Goal: Entertainment & Leisure: Consume media (video, audio)

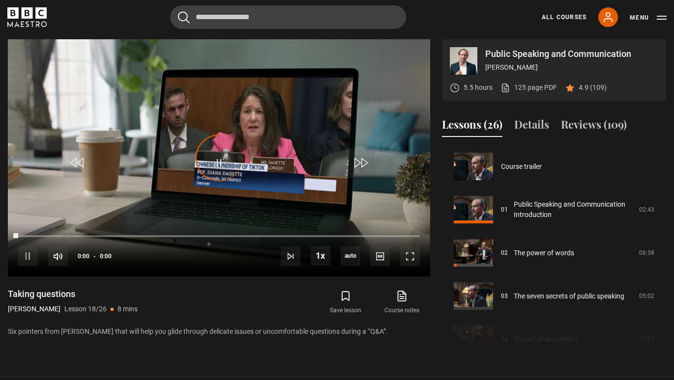
scroll to position [735, 0]
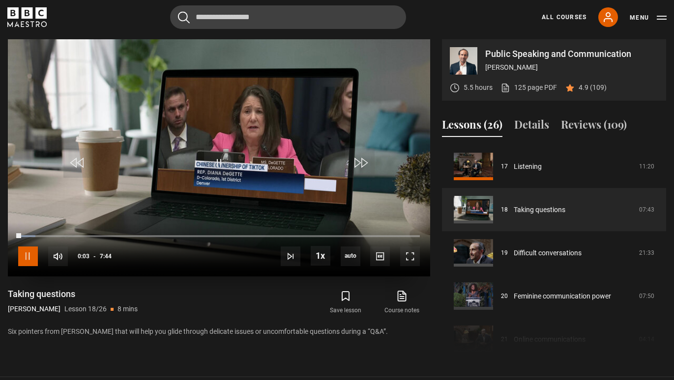
click at [28, 255] on span "Video Player" at bounding box center [28, 257] width 20 height 20
click at [214, 163] on span "Video Player" at bounding box center [218, 162] width 29 height 29
click at [411, 255] on span "Video Player" at bounding box center [410, 257] width 20 height 20
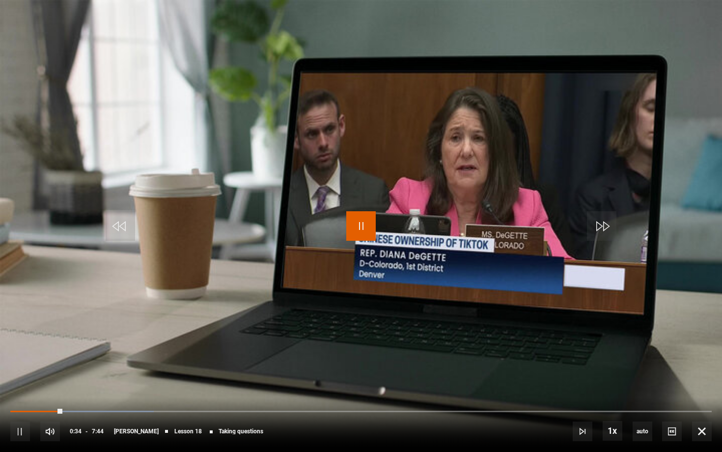
click at [366, 218] on span "Video Player" at bounding box center [360, 225] width 29 height 29
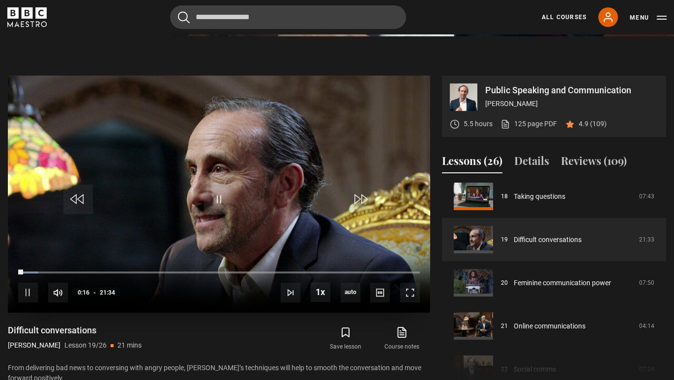
scroll to position [380, 0]
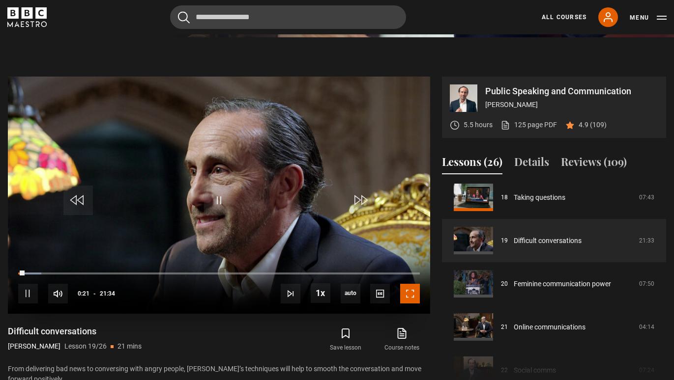
click at [415, 290] on span "Video Player" at bounding box center [410, 294] width 20 height 20
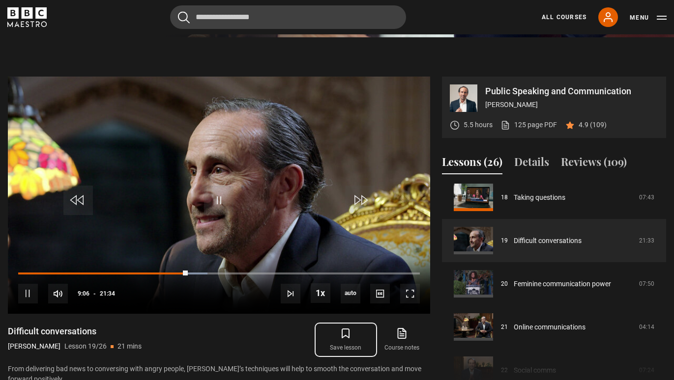
click at [343, 333] on icon "submit" at bounding box center [346, 334] width 12 height 12
click at [415, 293] on span "Video Player" at bounding box center [410, 294] width 20 height 20
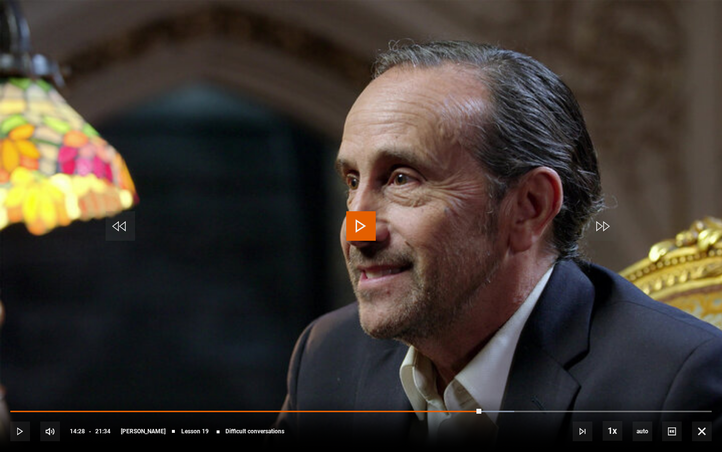
click at [361, 233] on span "Video Player" at bounding box center [360, 225] width 29 height 29
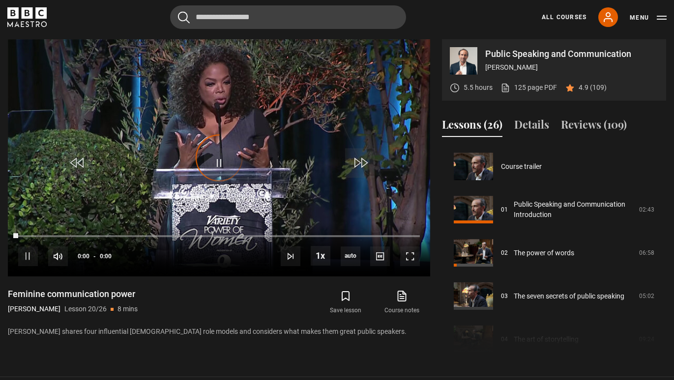
scroll to position [821, 0]
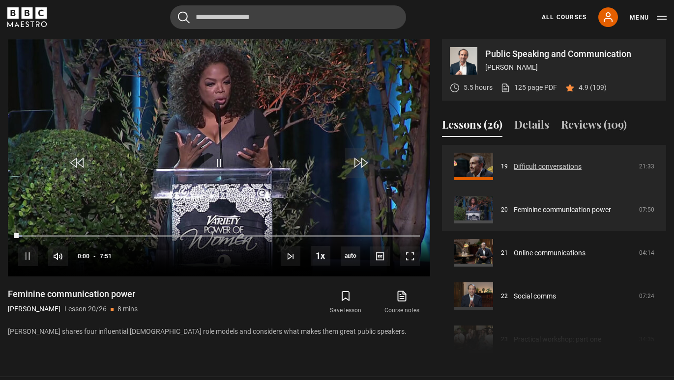
click at [542, 170] on link "Difficult conversations" at bounding box center [547, 167] width 68 height 10
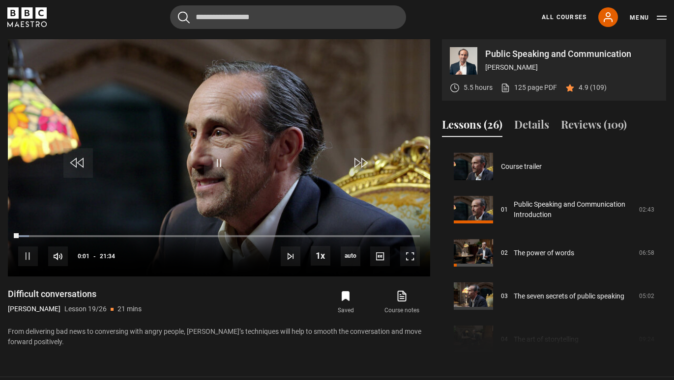
scroll to position [778, 0]
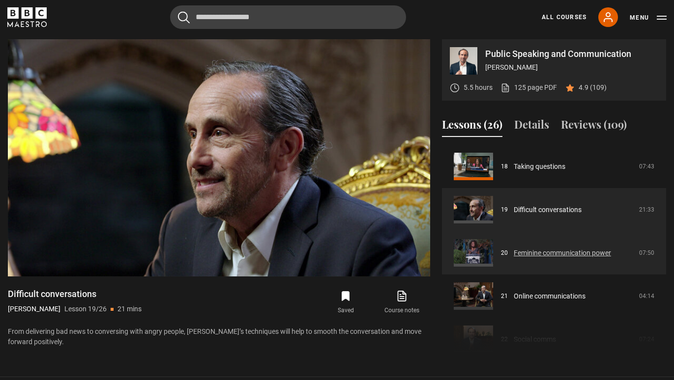
click at [600, 258] on link "Feminine communication power" at bounding box center [561, 253] width 97 height 10
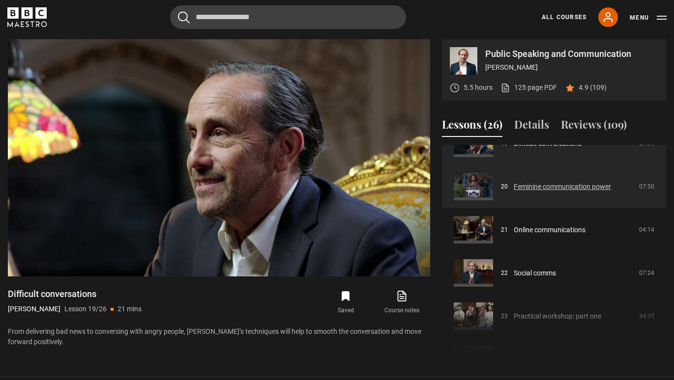
scroll to position [846, 0]
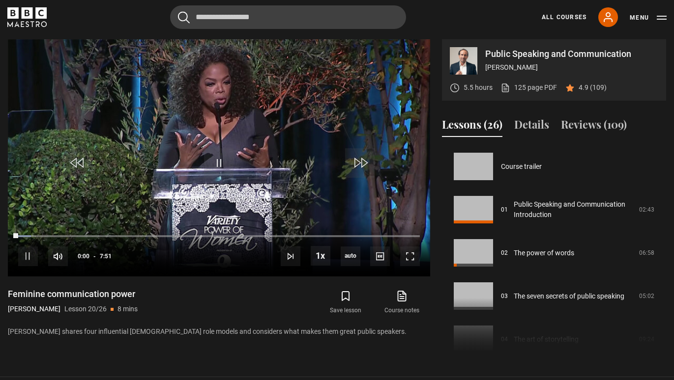
scroll to position [821, 0]
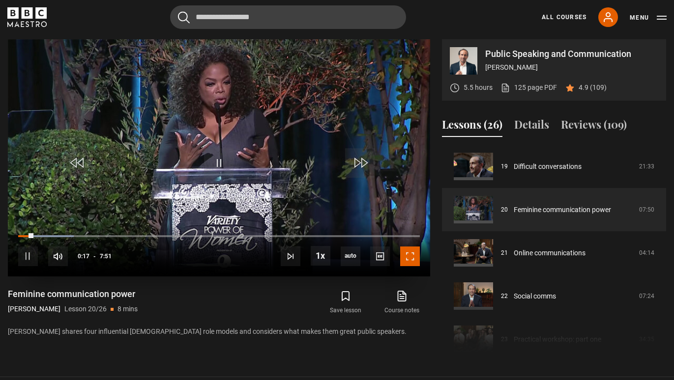
click at [414, 250] on span "Video Player" at bounding box center [410, 257] width 20 height 20
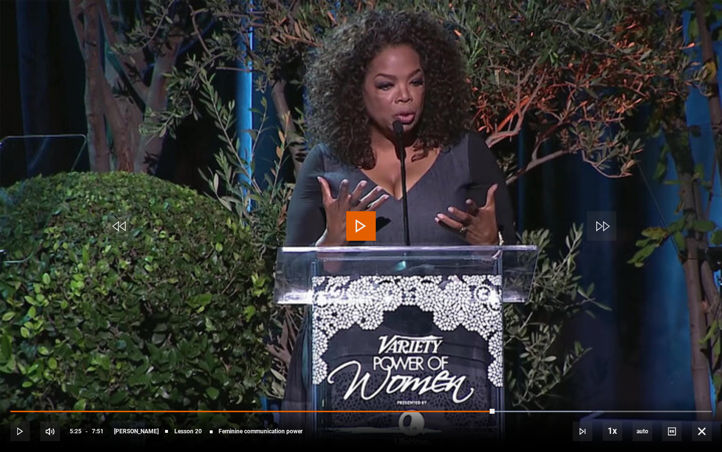
click at [369, 235] on span "Video Player" at bounding box center [360, 225] width 29 height 29
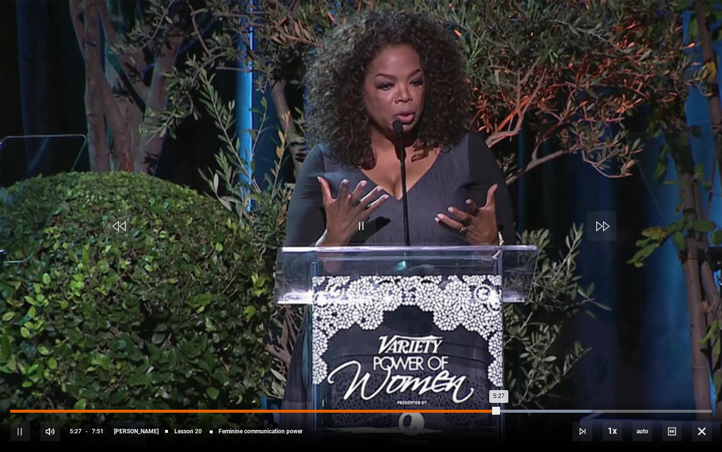
click at [492, 380] on div "5:23" at bounding box center [492, 411] width 1 height 3
click at [505, 380] on div "5:32" at bounding box center [505, 411] width 1 height 3
click at [487, 380] on div "5:34" at bounding box center [259, 411] width 498 height 3
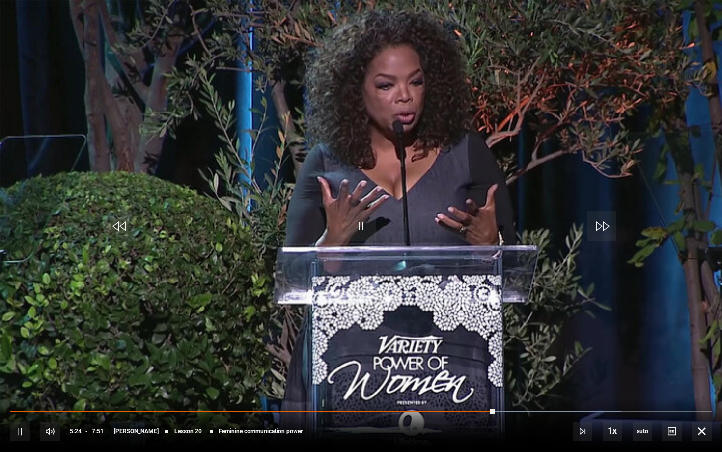
click at [477, 380] on div "10s Skip Back 10 seconds Pause 10s Skip Forward 10 seconds Loaded : 87.05% 5:19…" at bounding box center [361, 424] width 722 height 55
click at [470, 380] on div "10s Skip Back 10 seconds Pause 10s Skip Forward 10 seconds Loaded : 87.05% 5:19…" at bounding box center [361, 424] width 722 height 55
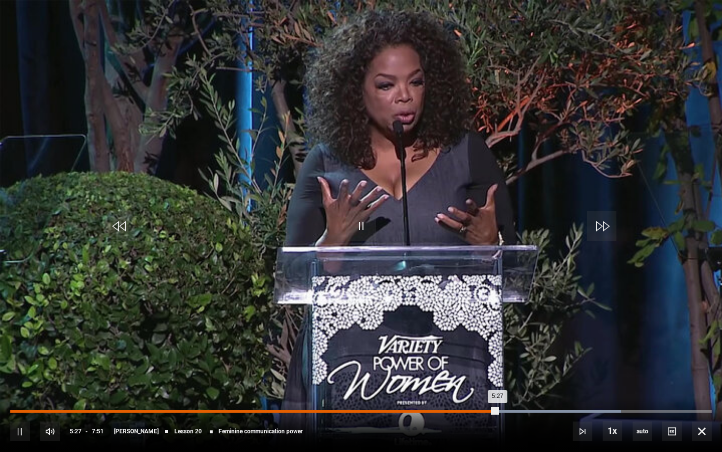
click at [468, 380] on div "5:07" at bounding box center [468, 411] width 1 height 3
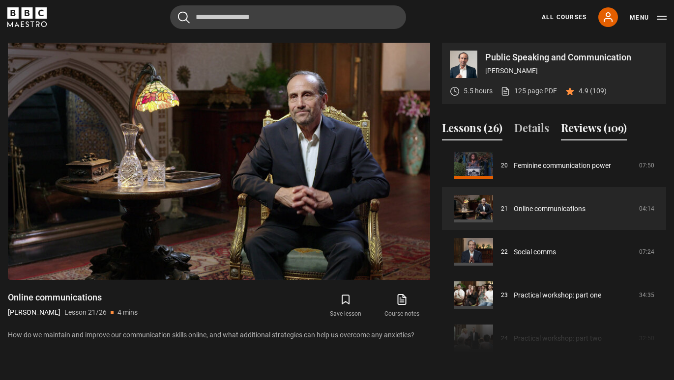
scroll to position [868, 0]
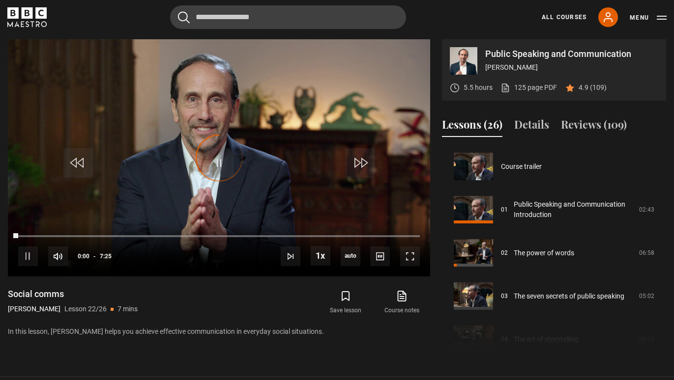
scroll to position [908, 0]
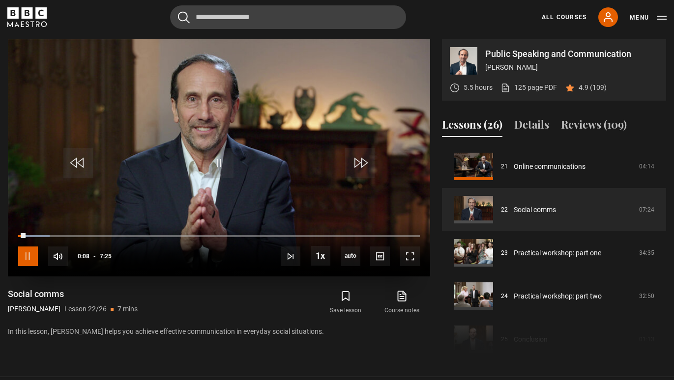
click at [22, 254] on span "Video Player" at bounding box center [28, 257] width 20 height 20
click at [215, 170] on span "Video Player" at bounding box center [218, 162] width 29 height 29
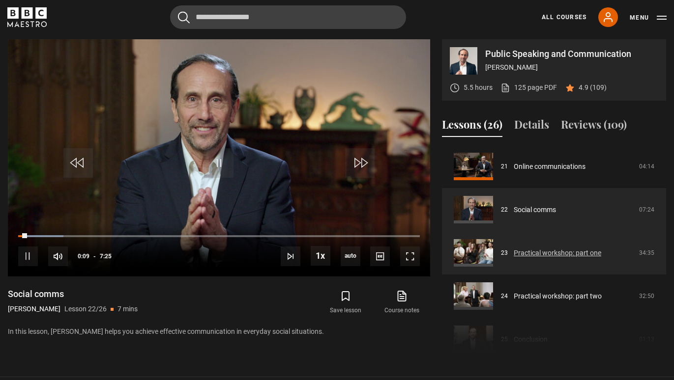
scroll to position [955, 0]
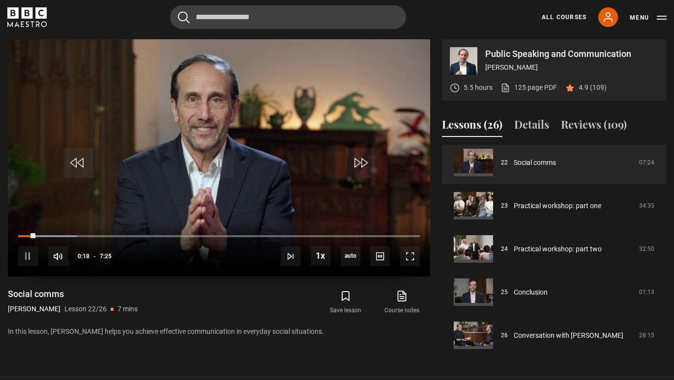
click at [18, 235] on div "10s Skip Back 10 seconds Pause 10s Skip Forward 10 seconds Loaded : 14.61% 0:45…" at bounding box center [219, 250] width 422 height 55
click at [409, 250] on span "Video Player" at bounding box center [410, 257] width 20 height 20
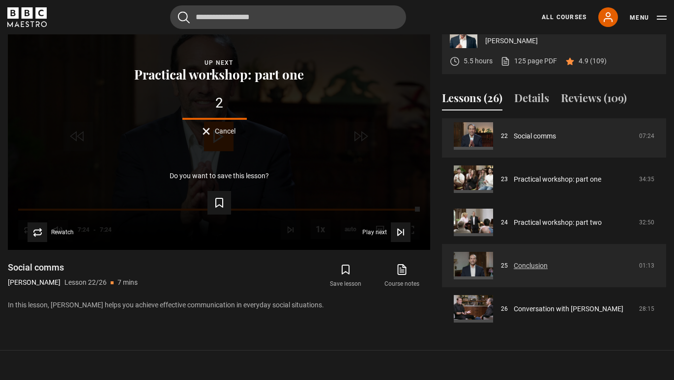
scroll to position [425, 0]
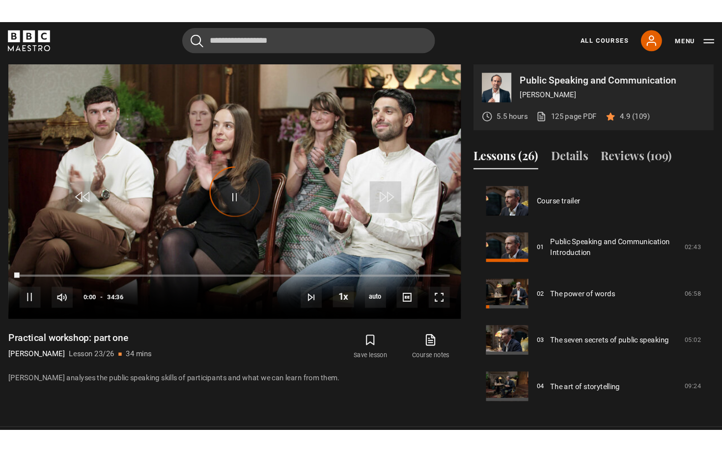
scroll to position [951, 0]
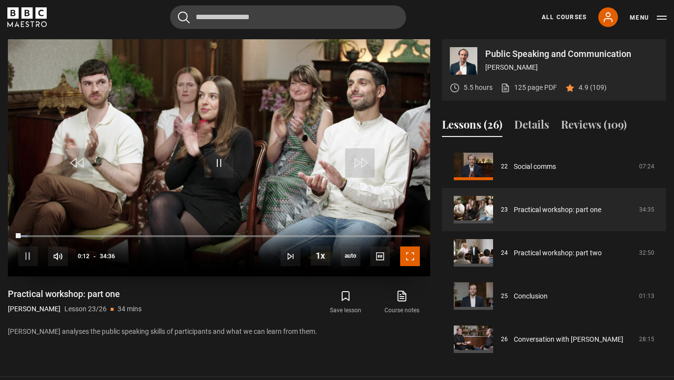
click at [412, 261] on span "Video Player" at bounding box center [410, 257] width 20 height 20
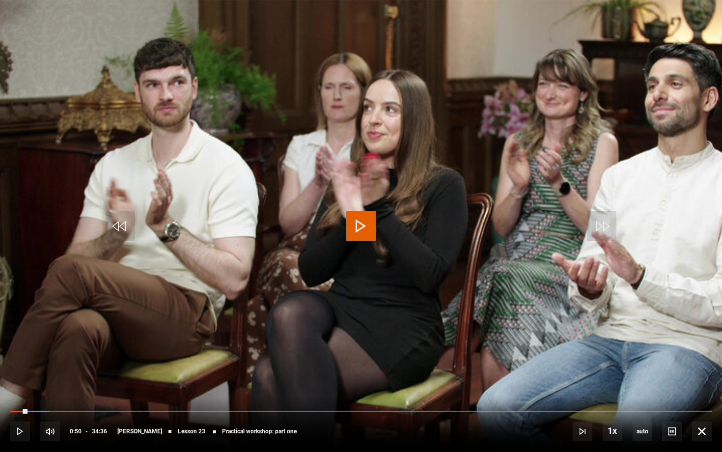
click at [425, 305] on video "Video Player" at bounding box center [361, 226] width 722 height 452
click at [366, 231] on span "Video Player" at bounding box center [360, 225] width 29 height 29
click at [366, 231] on div "Video Player is loading." at bounding box center [361, 225] width 49 height 49
click at [61, 380] on div "10s Skip Back 10 seconds Pause 10s Skip Forward 10 seconds Loaded : 9.87% 03:11…" at bounding box center [361, 424] width 722 height 55
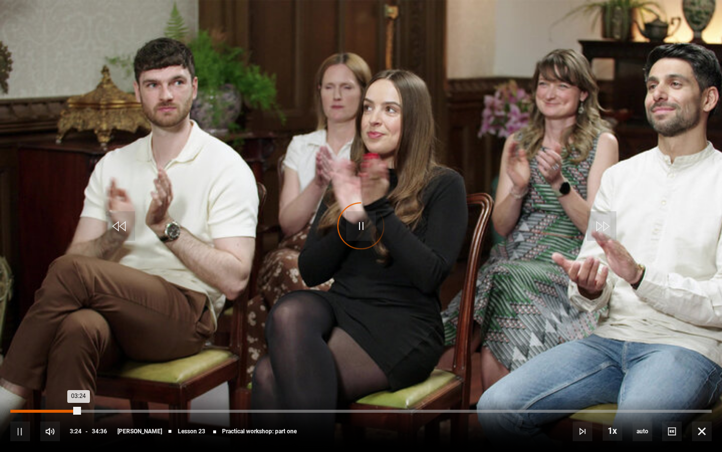
click at [58, 380] on div "02:21" at bounding box center [58, 411] width 1 height 3
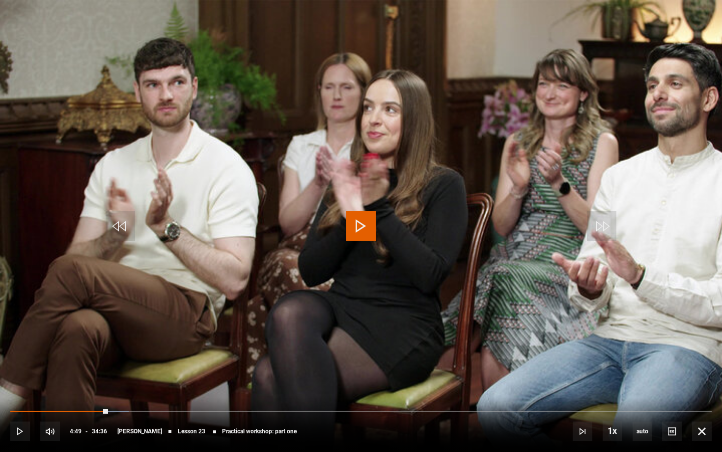
click at [360, 222] on span "Video Player" at bounding box center [360, 225] width 29 height 29
click at [361, 221] on span "Video Player" at bounding box center [360, 225] width 29 height 29
click at [359, 224] on span "Video Player" at bounding box center [360, 225] width 29 height 29
click at [356, 231] on span "Video Player" at bounding box center [360, 225] width 29 height 29
